Goal: Information Seeking & Learning: Learn about a topic

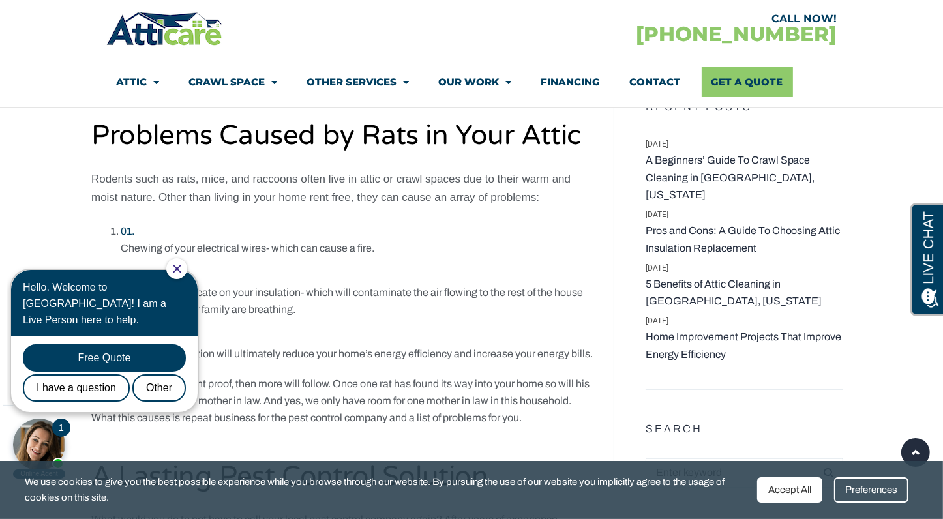
click at [181, 271] on icon "Close Chat" at bounding box center [177, 268] width 8 height 8
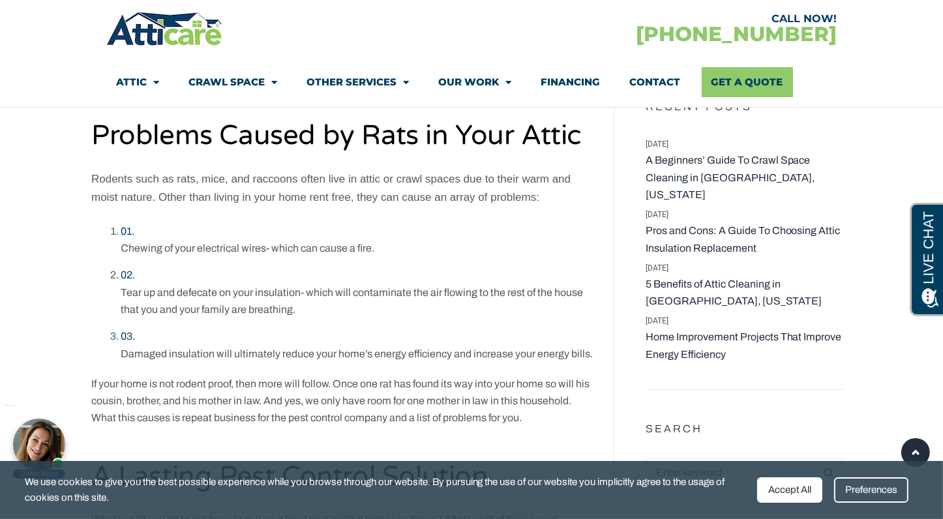
click at [184, 257] on div "Chewing of your electrical wires- which can cause a fire." at bounding box center [357, 248] width 473 height 17
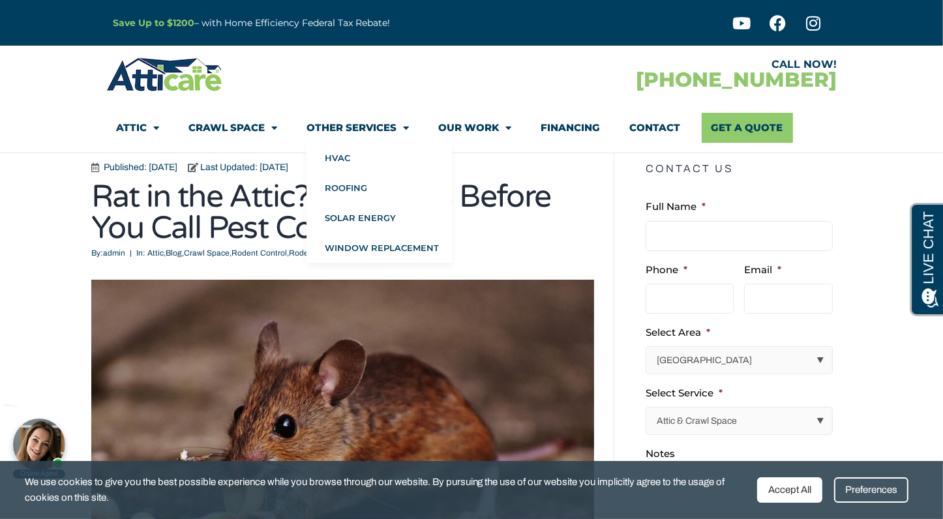
click at [409, 125] on span "Menu" at bounding box center [402, 128] width 12 height 23
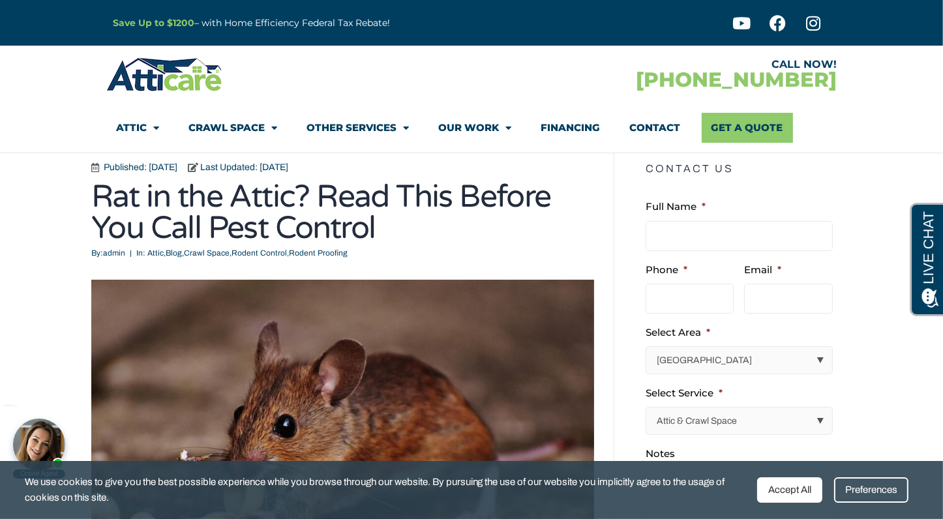
click at [409, 125] on span "Menu" at bounding box center [402, 128] width 12 height 23
